Goal: Navigation & Orientation: Find specific page/section

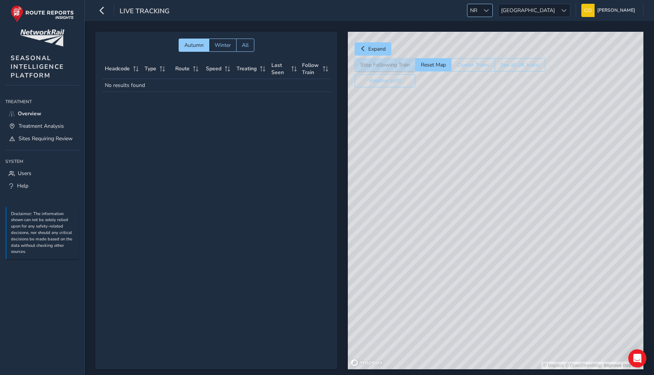
click at [492, 15] on div at bounding box center [486, 10] width 12 height 12
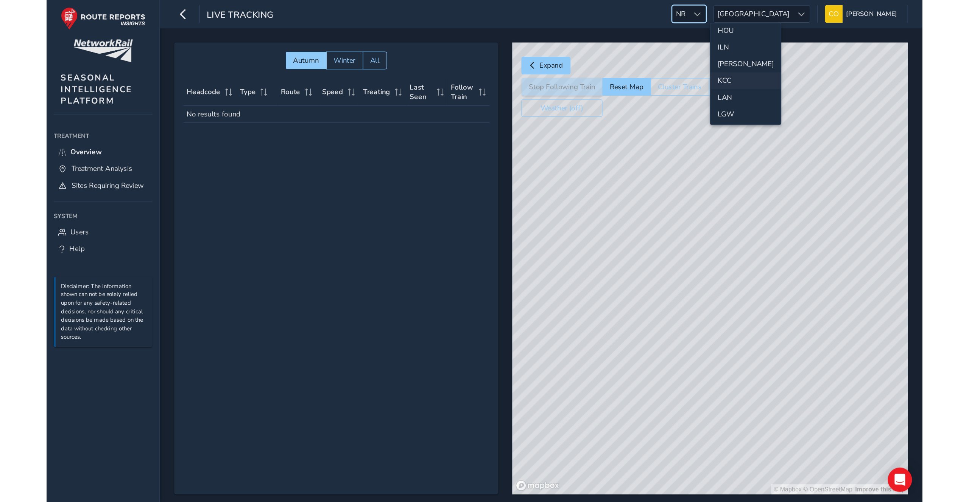
scroll to position [179, 0]
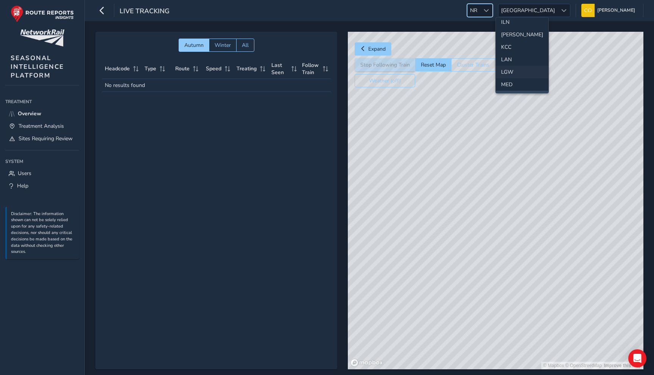
click at [508, 72] on li "LGW" at bounding box center [522, 72] width 53 height 12
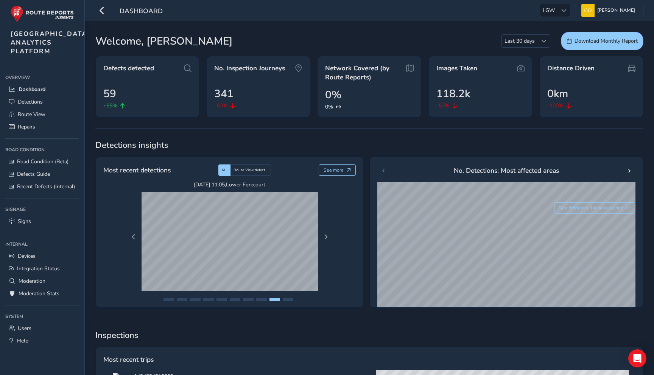
click at [262, 32] on div "Welcome, [PERSON_NAME] Last 30 days Last 30 days Download Monthly Report" at bounding box center [369, 41] width 548 height 19
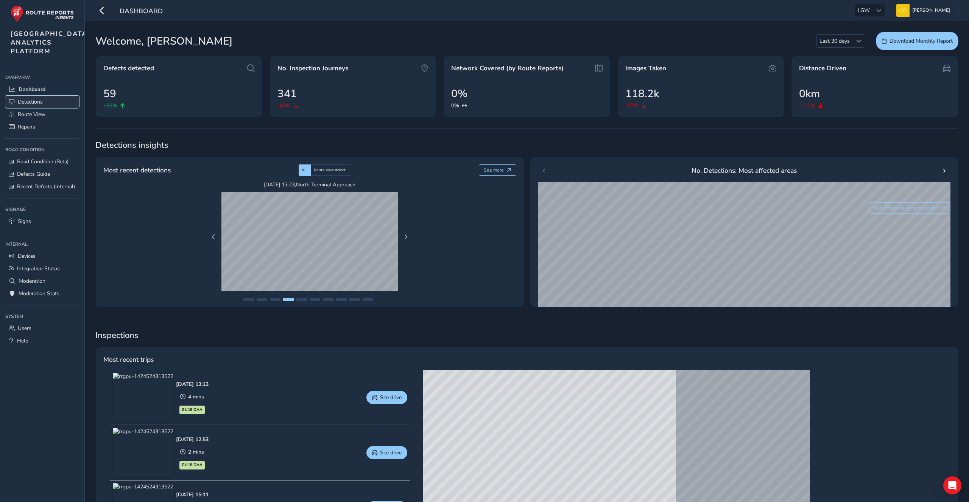
click at [47, 108] on link "Detections" at bounding box center [42, 102] width 74 height 12
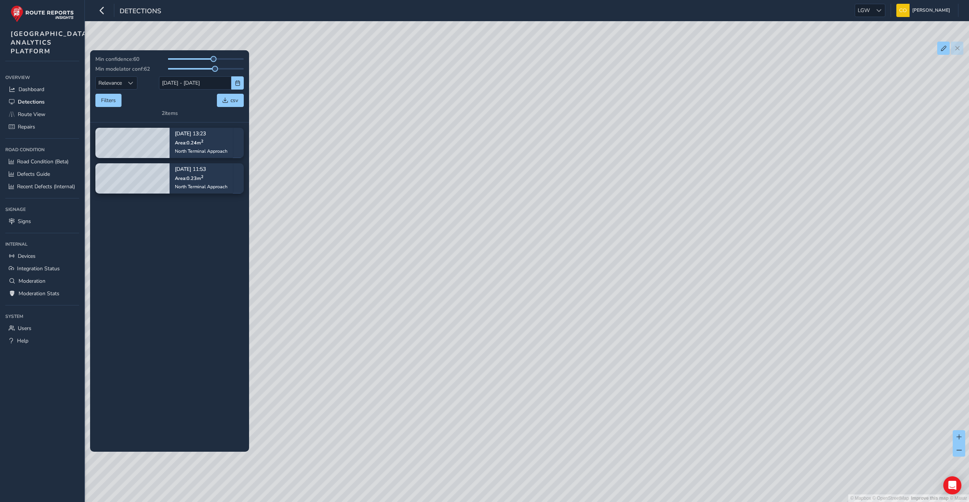
drag, startPoint x: 621, startPoint y: 286, endPoint x: 392, endPoint y: 293, distance: 229.0
click at [392, 293] on div "© Mapbox © OpenStreetMap Improve this map © Maxar" at bounding box center [484, 251] width 969 height 502
click at [32, 260] on span "Devices" at bounding box center [27, 256] width 18 height 7
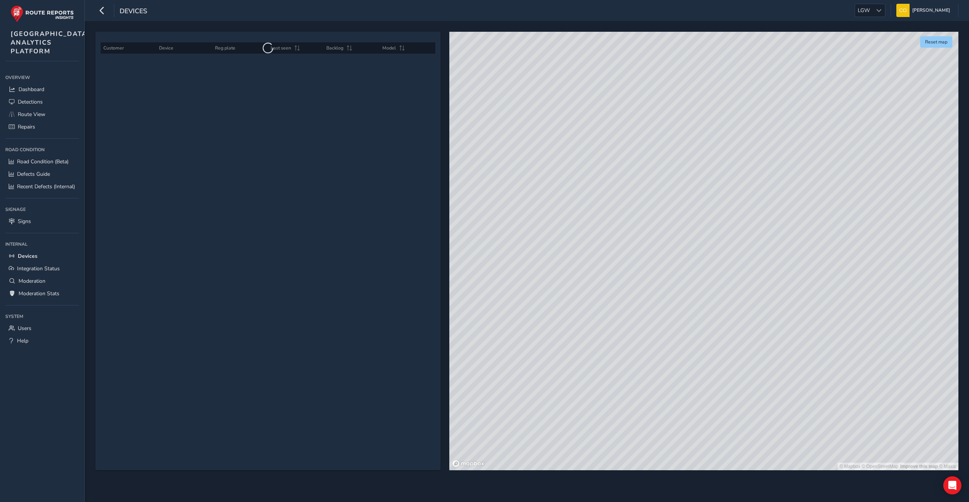
click at [395, 121] on div "Customer Device Reg plate Last seen Backlog Model" at bounding box center [267, 251] width 345 height 439
